Goal: Transaction & Acquisition: Book appointment/travel/reservation

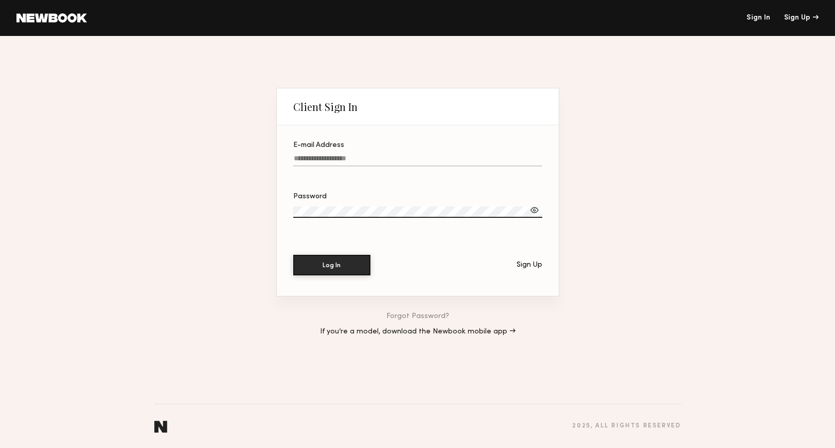
click at [366, 199] on div "Password" at bounding box center [417, 196] width 249 height 7
click at [392, 157] on input "E-mail Address" at bounding box center [417, 161] width 249 height 12
type input "**********"
click at [293, 255] on button "Log In" at bounding box center [331, 265] width 77 height 21
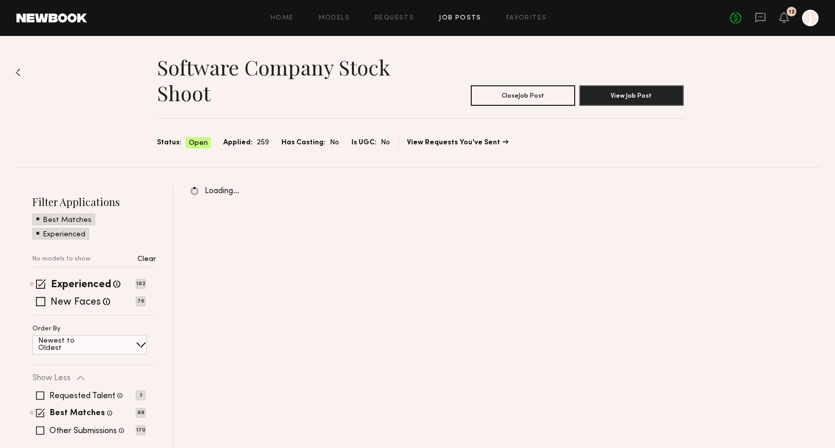
click at [815, 24] on div at bounding box center [810, 18] width 16 height 16
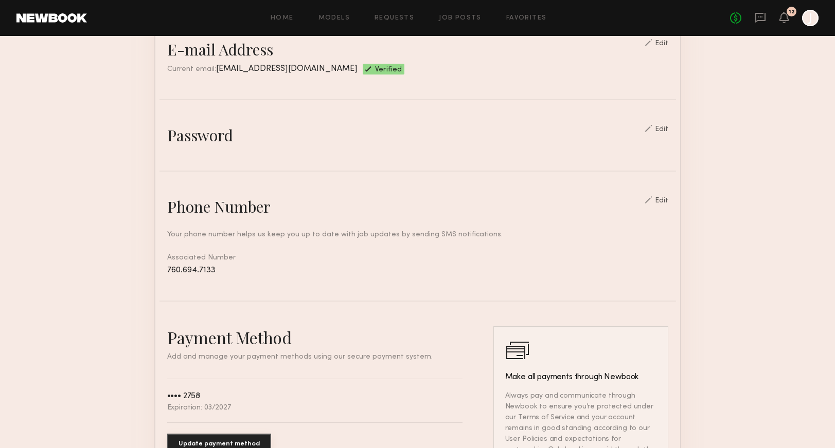
scroll to position [501, 0]
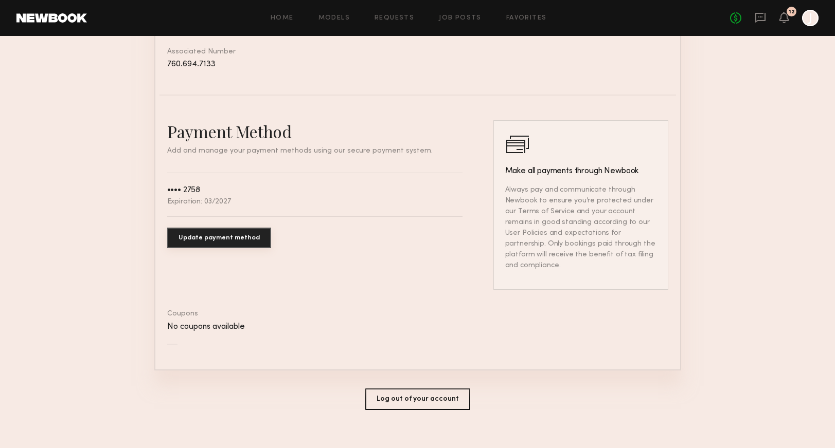
click at [223, 232] on button "Update payment method" at bounding box center [219, 238] width 104 height 21
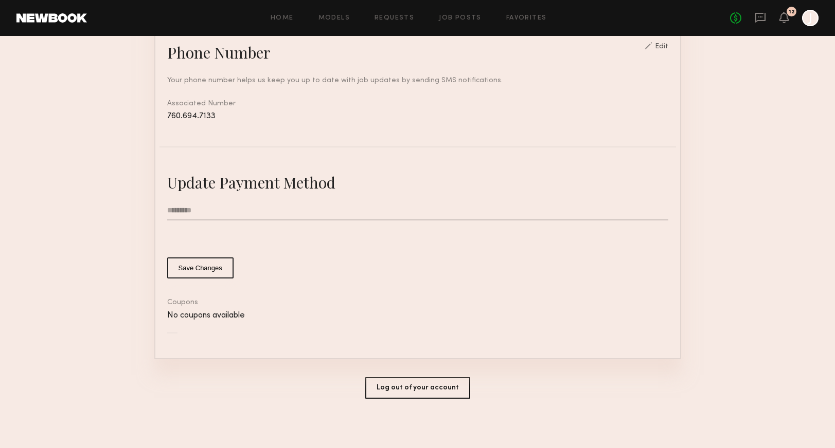
click at [300, 203] on input "text" at bounding box center [417, 211] width 501 height 20
click at [361, 202] on input "****" at bounding box center [417, 211] width 501 height 20
click at [219, 244] on form "**********" at bounding box center [417, 240] width 501 height 78
click at [231, 212] on input "**********" at bounding box center [417, 211] width 501 height 20
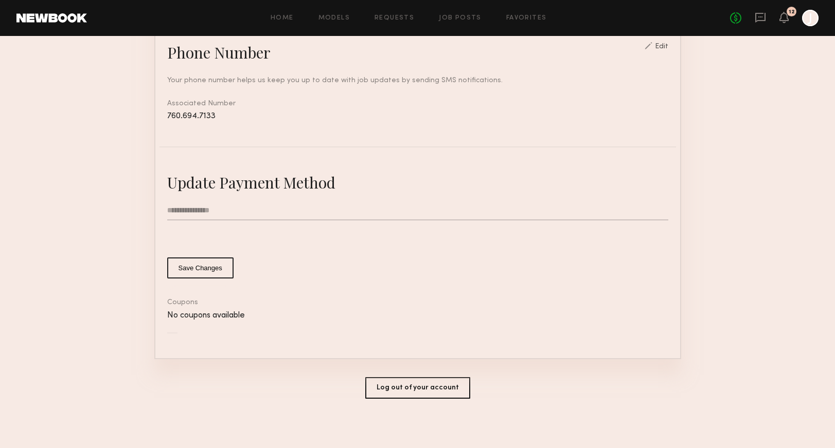
click at [231, 212] on input "**********" at bounding box center [417, 211] width 501 height 20
drag, startPoint x: 236, startPoint y: 213, endPoint x: 157, endPoint y: 200, distance: 80.3
click at [159, 200] on div "**********" at bounding box center [417, 259] width 516 height 174
type input "**********"
click at [217, 274] on button "Save Changes" at bounding box center [200, 268] width 66 height 21
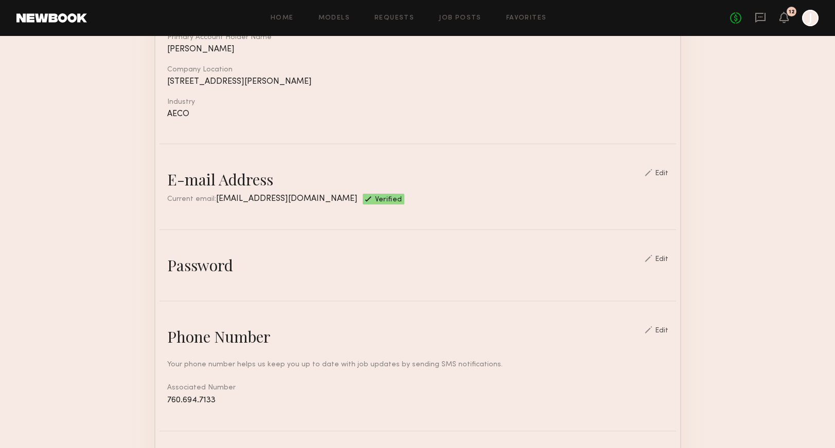
scroll to position [0, 0]
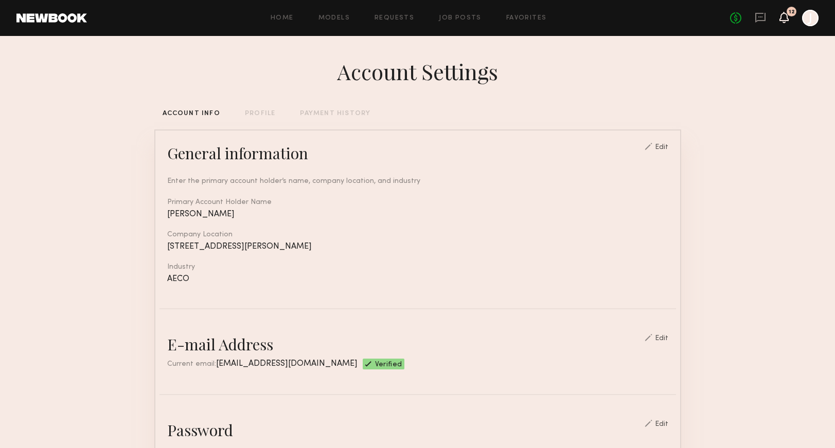
click at [786, 17] on icon at bounding box center [784, 16] width 8 height 7
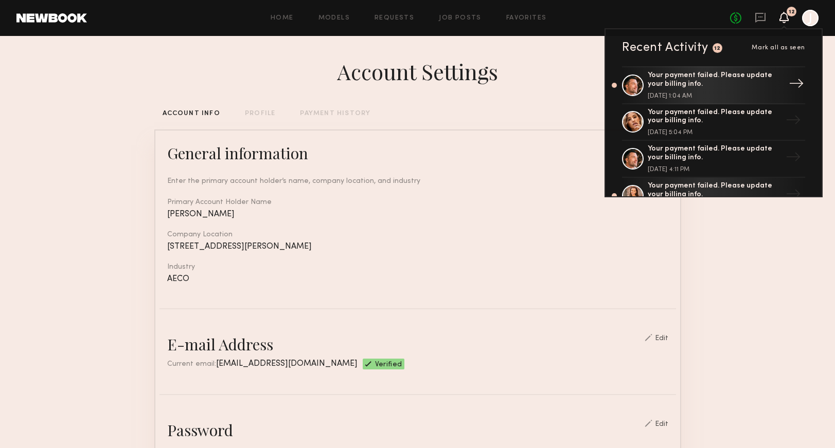
click at [739, 78] on div "Your payment failed. Please update your billing info." at bounding box center [714, 79] width 134 height 17
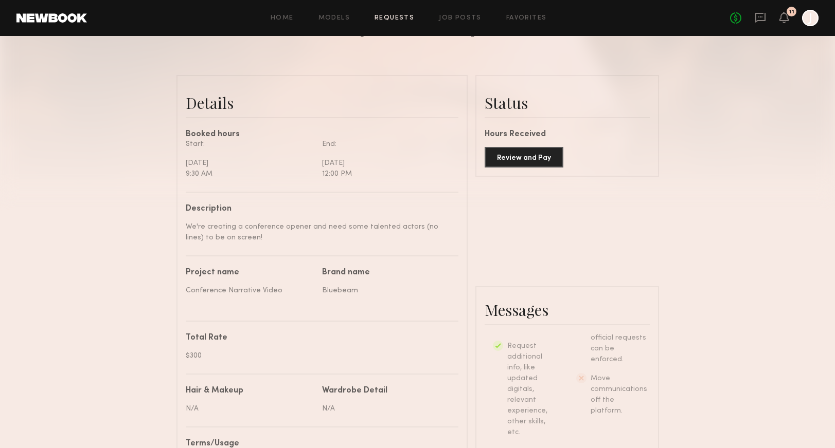
scroll to position [227, 0]
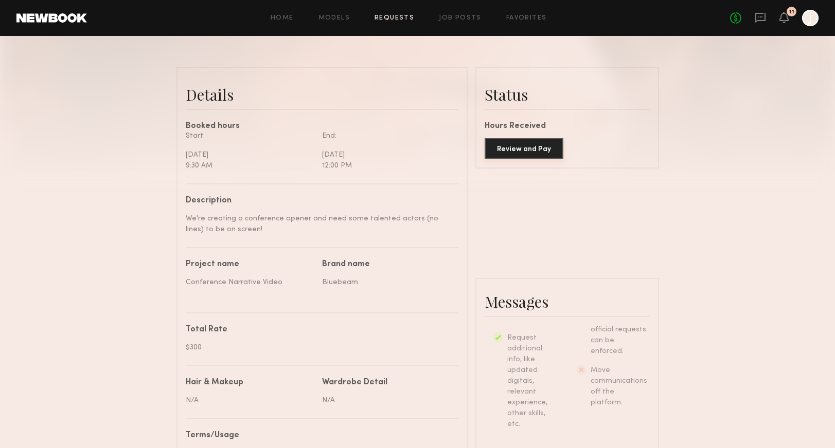
click at [548, 150] on button "Review and Pay" at bounding box center [523, 148] width 79 height 21
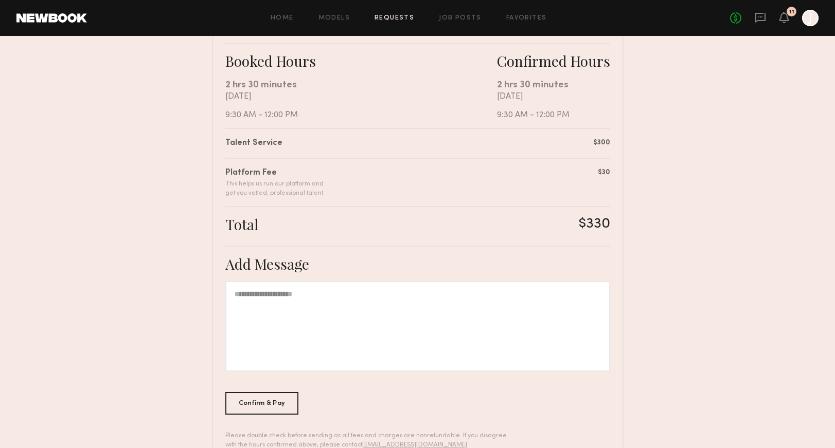
scroll to position [209, 0]
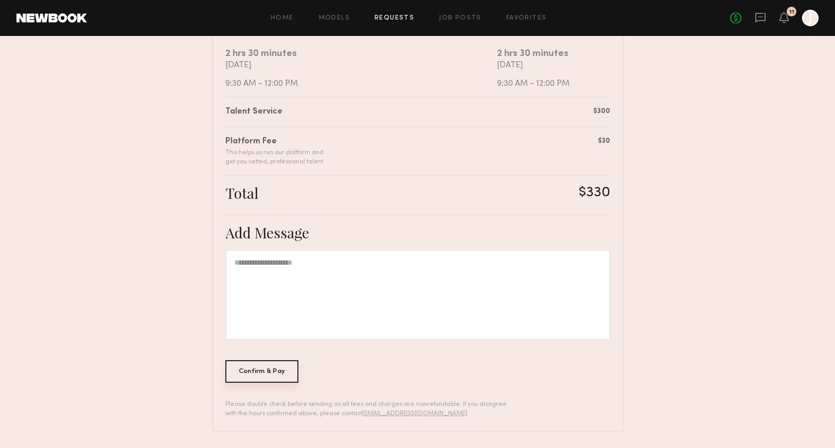
click at [272, 375] on div "Confirm & Pay" at bounding box center [262, 371] width 74 height 23
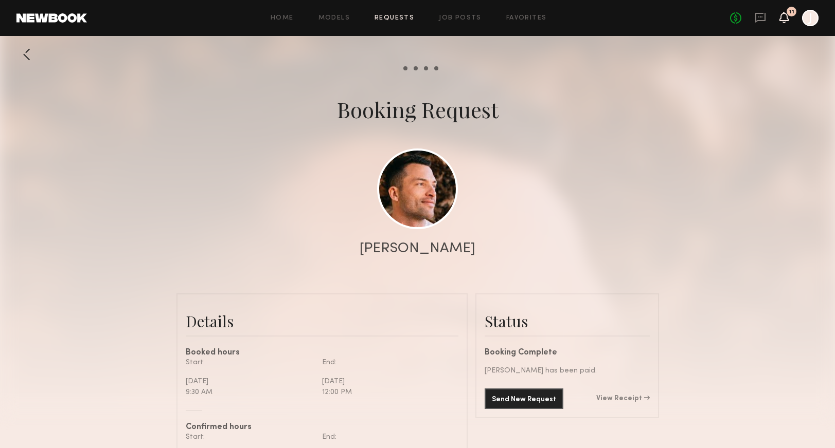
click at [784, 12] on icon at bounding box center [783, 17] width 9 height 11
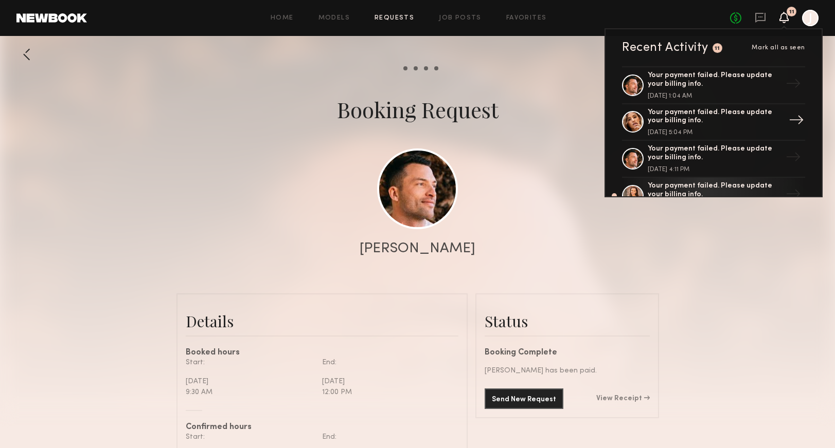
click at [716, 114] on div "Your payment failed. Please update your billing info." at bounding box center [714, 116] width 134 height 17
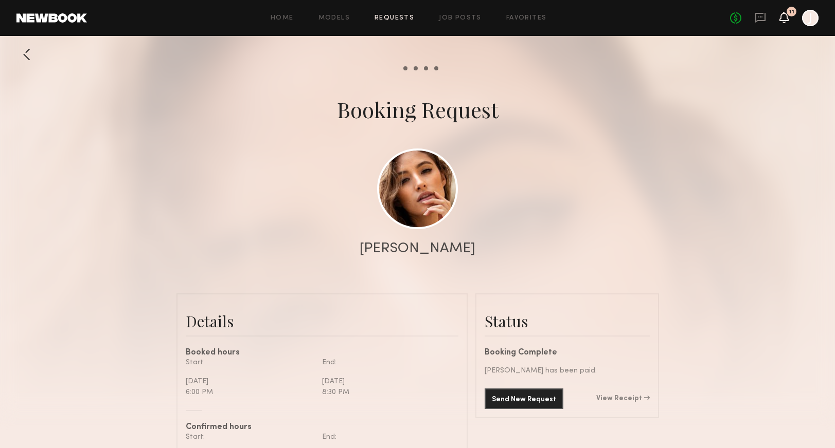
click at [782, 19] on icon at bounding box center [784, 16] width 8 height 7
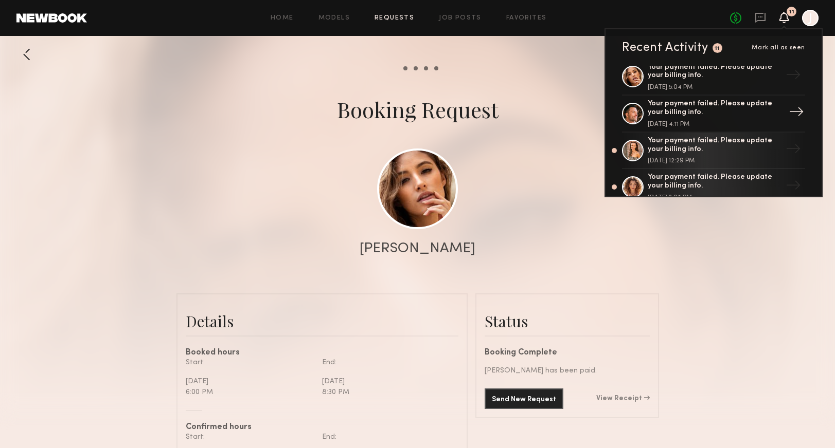
scroll to position [48, 0]
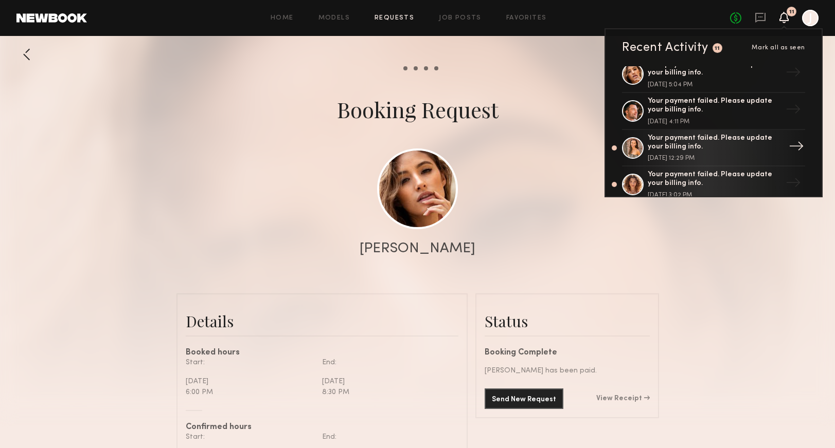
click at [762, 137] on div "Your payment failed. Please update your billing info." at bounding box center [714, 142] width 134 height 17
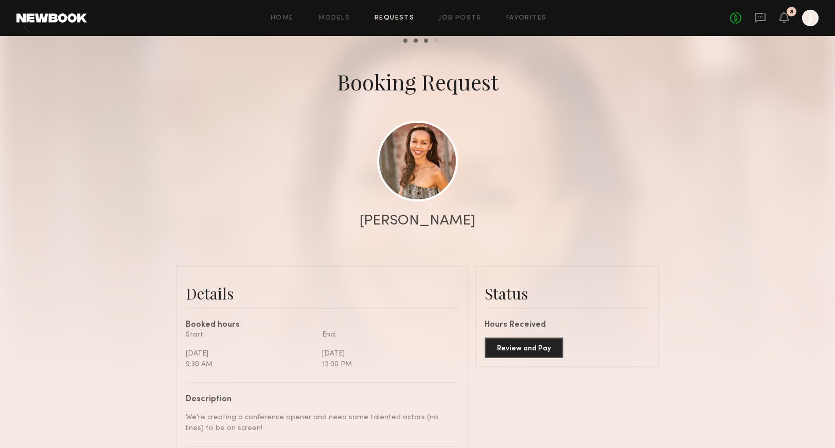
scroll to position [35, 0]
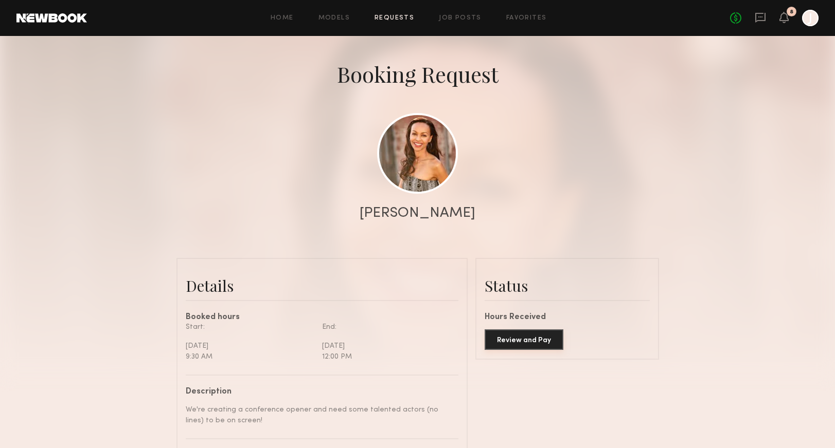
click at [547, 337] on button "Review and Pay" at bounding box center [523, 340] width 79 height 21
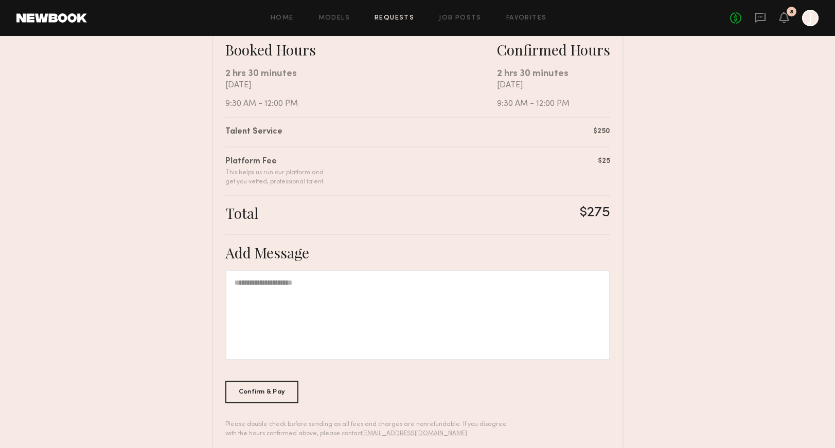
scroll to position [209, 0]
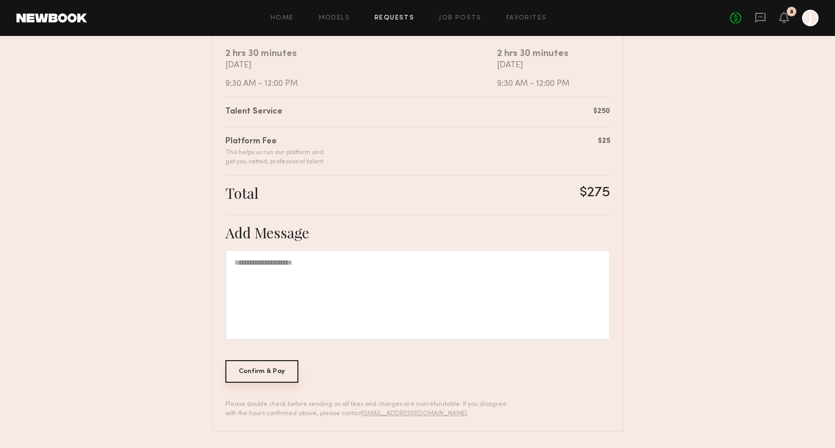
click at [267, 381] on div "Confirm & Pay" at bounding box center [262, 371] width 74 height 23
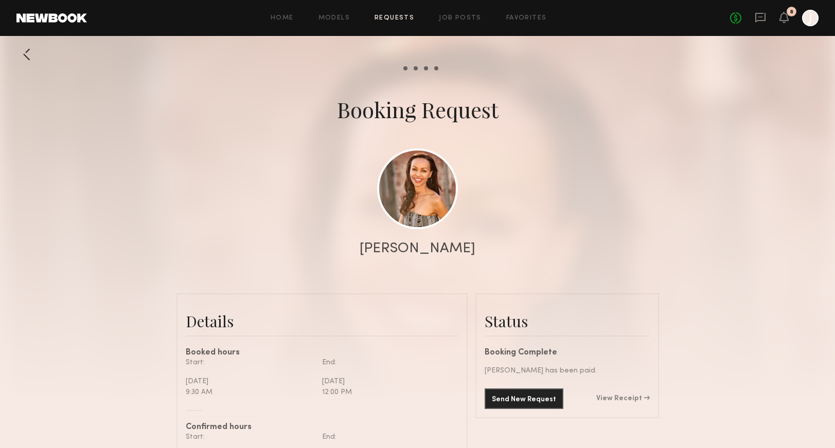
scroll to position [758, 0]
click at [785, 21] on icon at bounding box center [783, 17] width 9 height 11
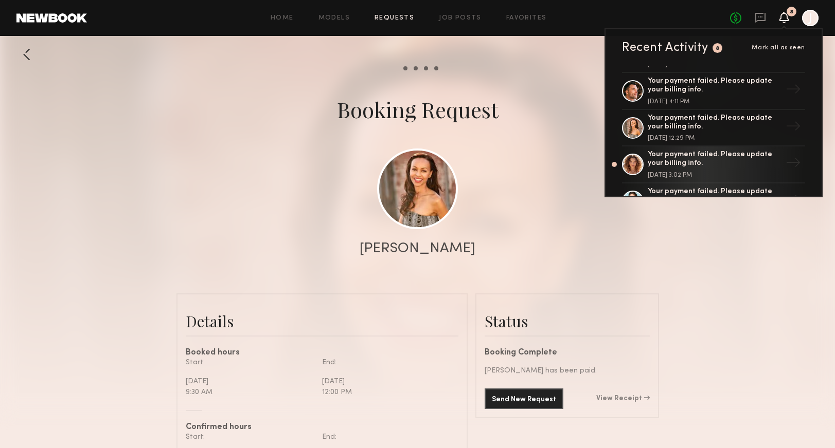
scroll to position [68, 0]
click at [699, 153] on div "Your payment failed. Please update your billing info." at bounding box center [714, 158] width 134 height 17
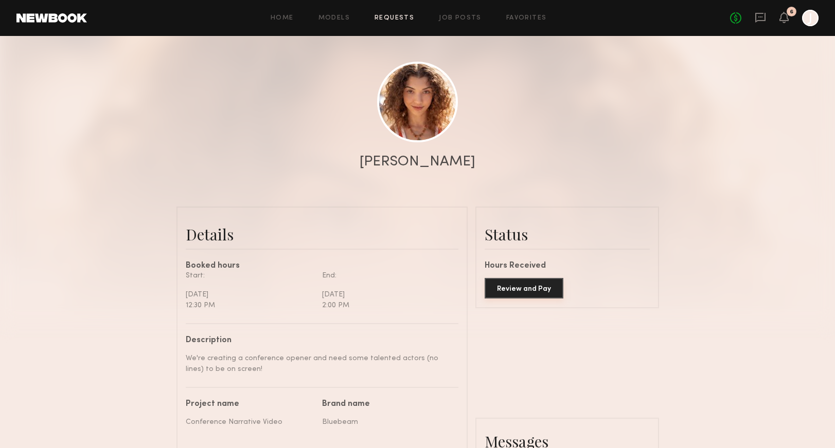
scroll to position [566, 0]
click at [516, 295] on button "Review and Pay" at bounding box center [523, 288] width 79 height 21
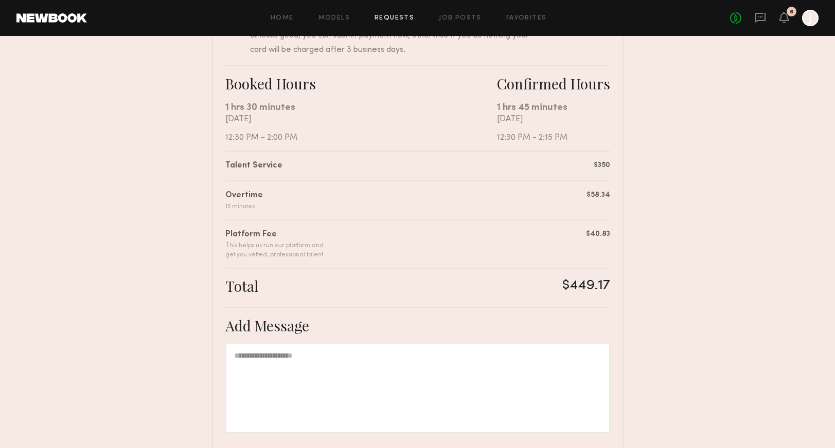
scroll to position [248, 0]
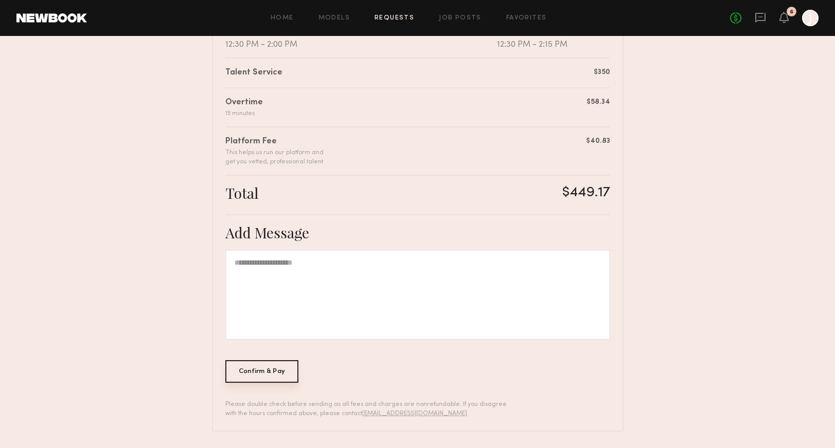
click at [292, 367] on div "Confirm & Pay" at bounding box center [262, 371] width 74 height 23
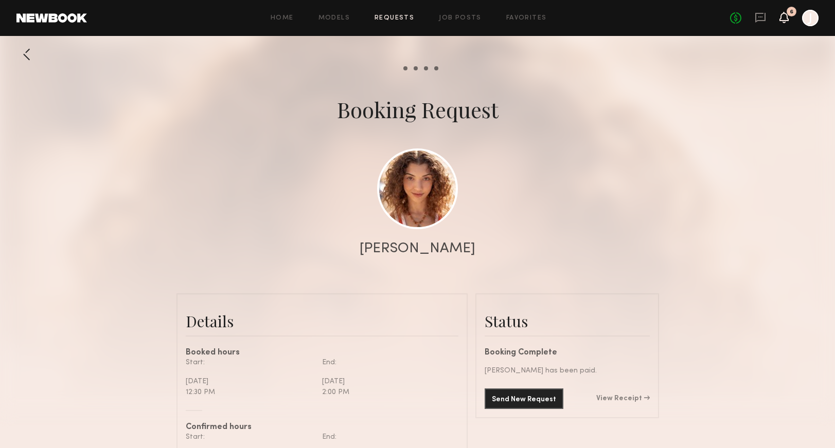
click at [786, 16] on icon at bounding box center [784, 16] width 8 height 7
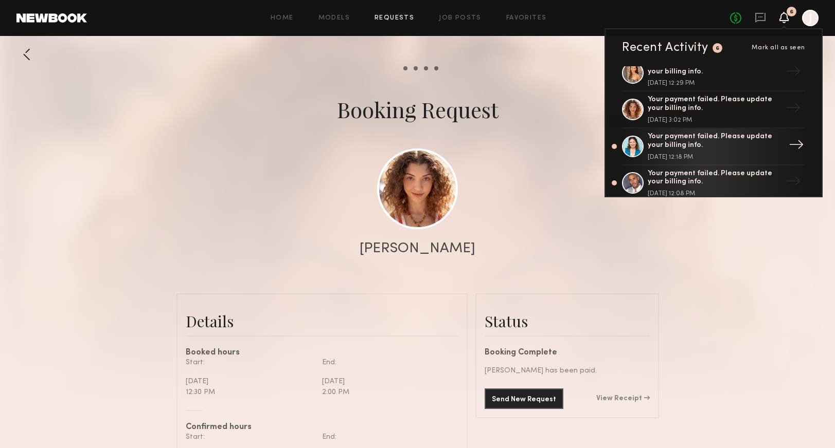
click at [726, 146] on div "Your payment failed. Please update your billing info." at bounding box center [714, 141] width 134 height 17
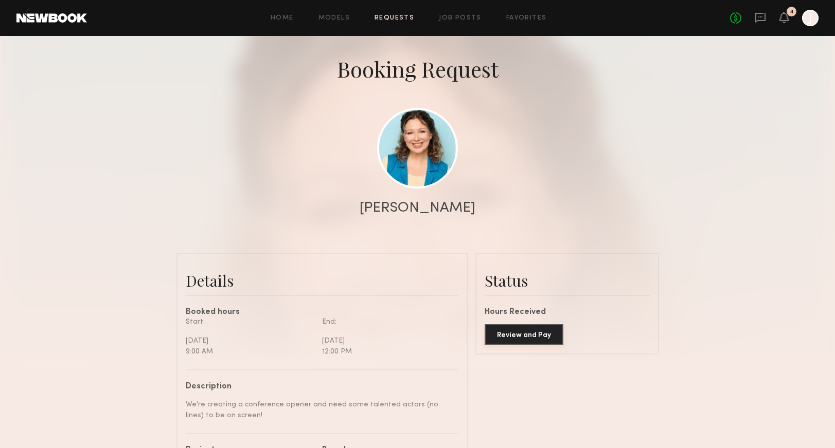
click at [530, 331] on button "Review and Pay" at bounding box center [523, 334] width 79 height 21
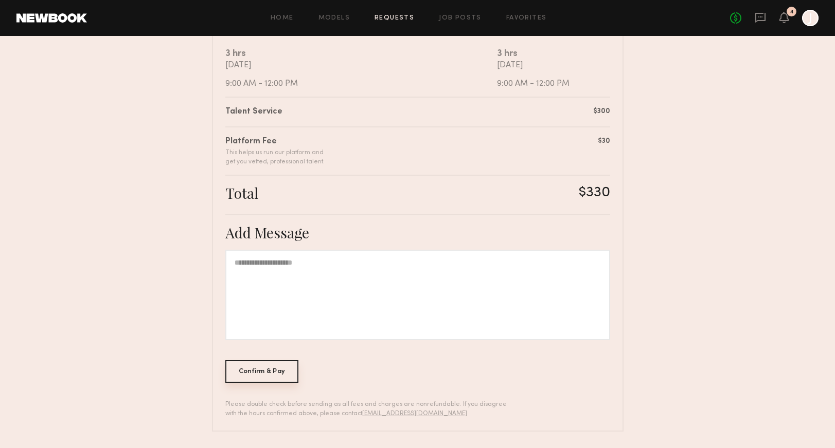
click at [288, 374] on div "Confirm & Pay" at bounding box center [262, 371] width 74 height 23
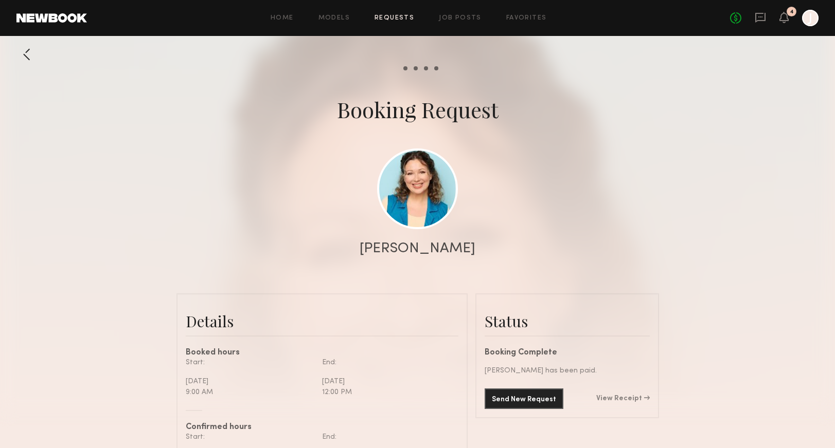
click at [790, 15] on div "4" at bounding box center [791, 12] width 10 height 10
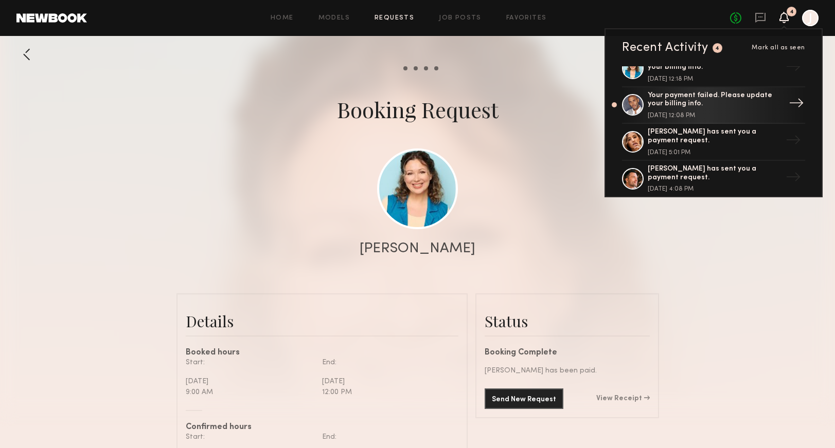
click at [720, 103] on div "Your payment failed. Please update your billing info." at bounding box center [714, 100] width 134 height 17
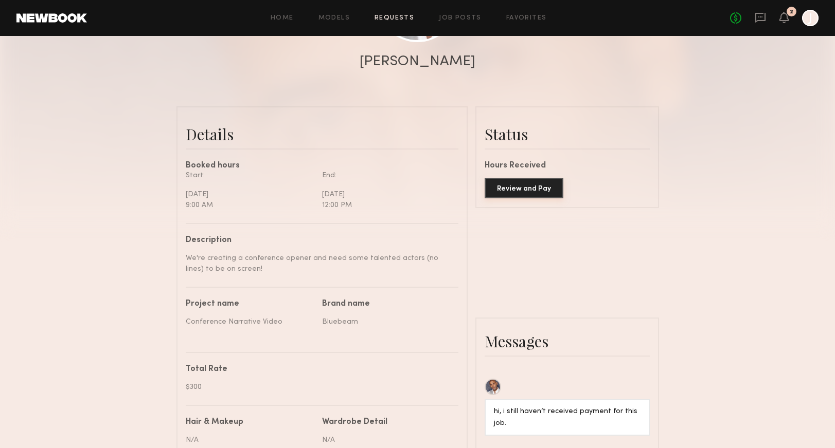
click at [537, 195] on button "Review and Pay" at bounding box center [523, 188] width 79 height 21
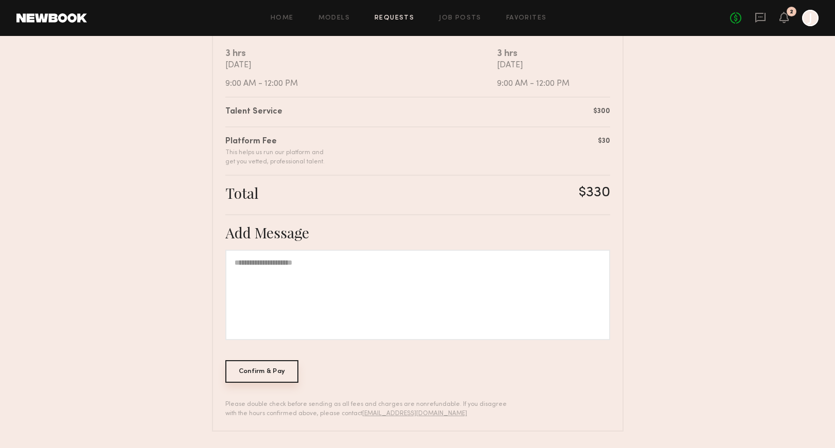
click at [288, 371] on div "Confirm & Pay" at bounding box center [262, 371] width 74 height 23
